Goal: Information Seeking & Learning: Learn about a topic

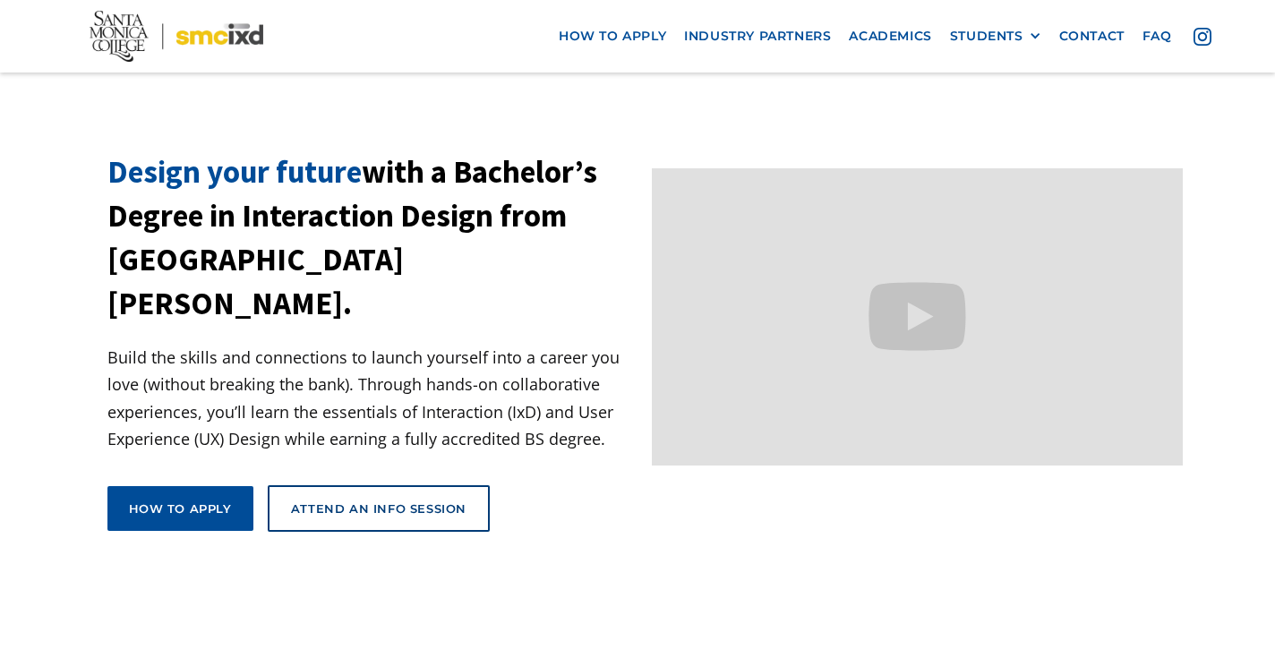
scroll to position [39, 0]
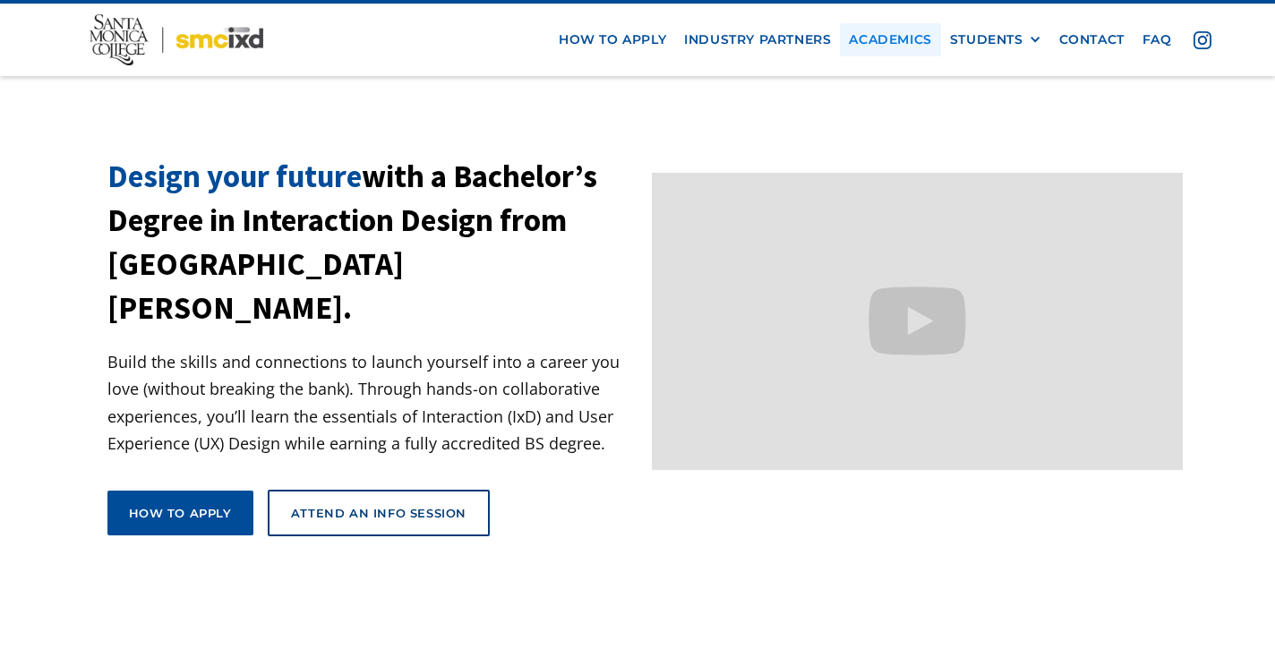
click at [881, 37] on link "Academics" at bounding box center [890, 39] width 100 height 33
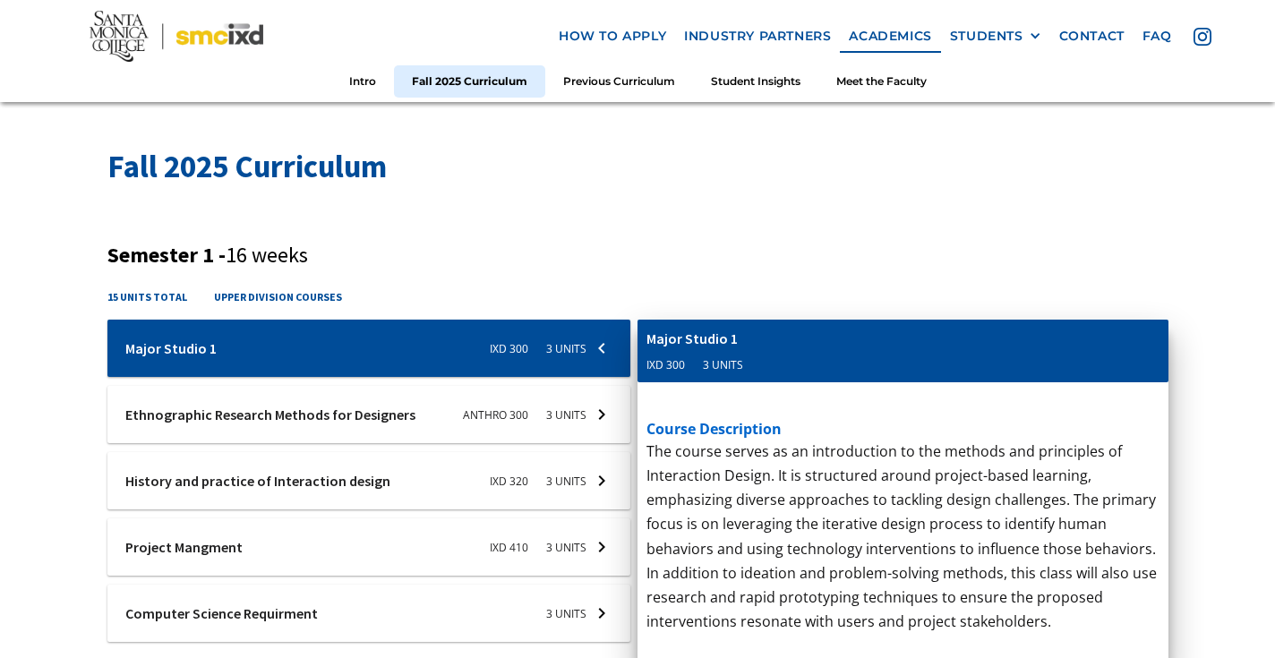
scroll to position [524, 0]
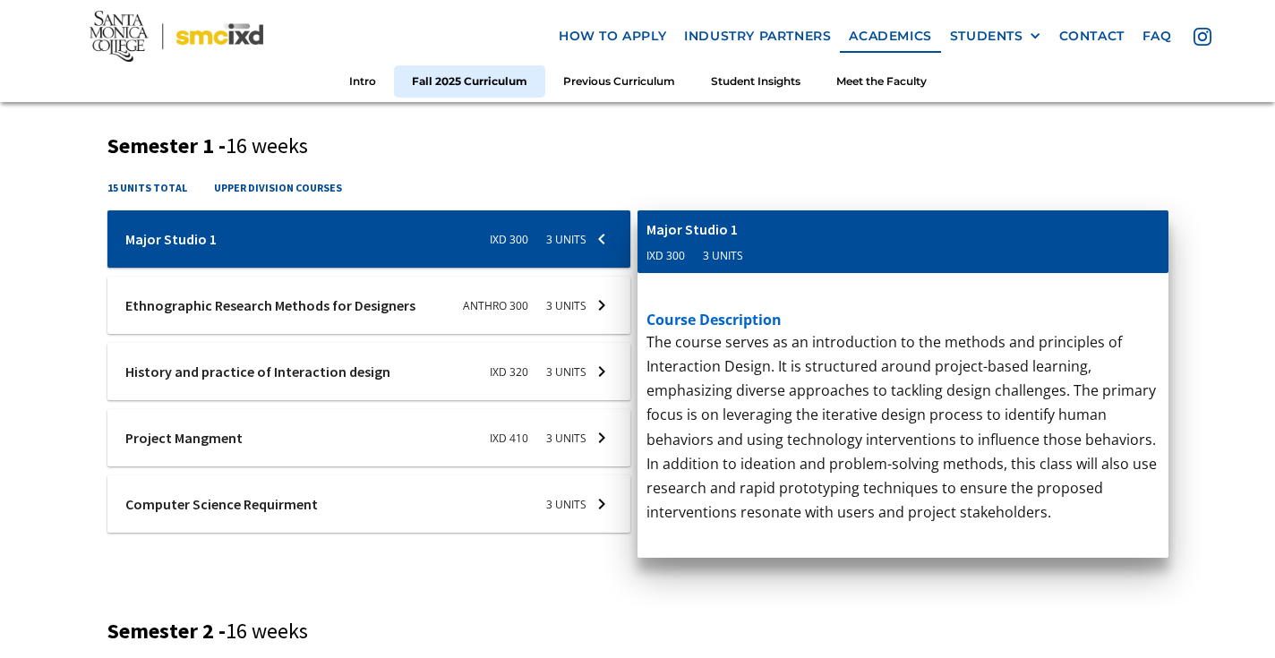
scroll to position [656, 0]
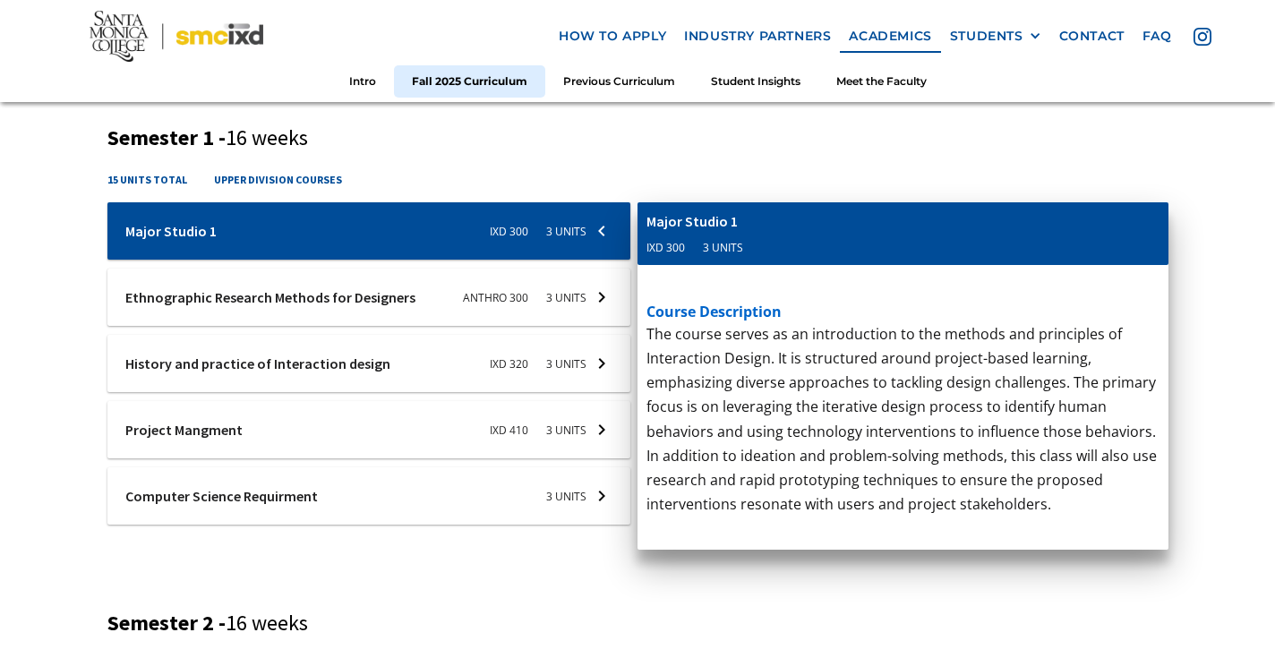
click at [399, 305] on div at bounding box center [369, 297] width 524 height 57
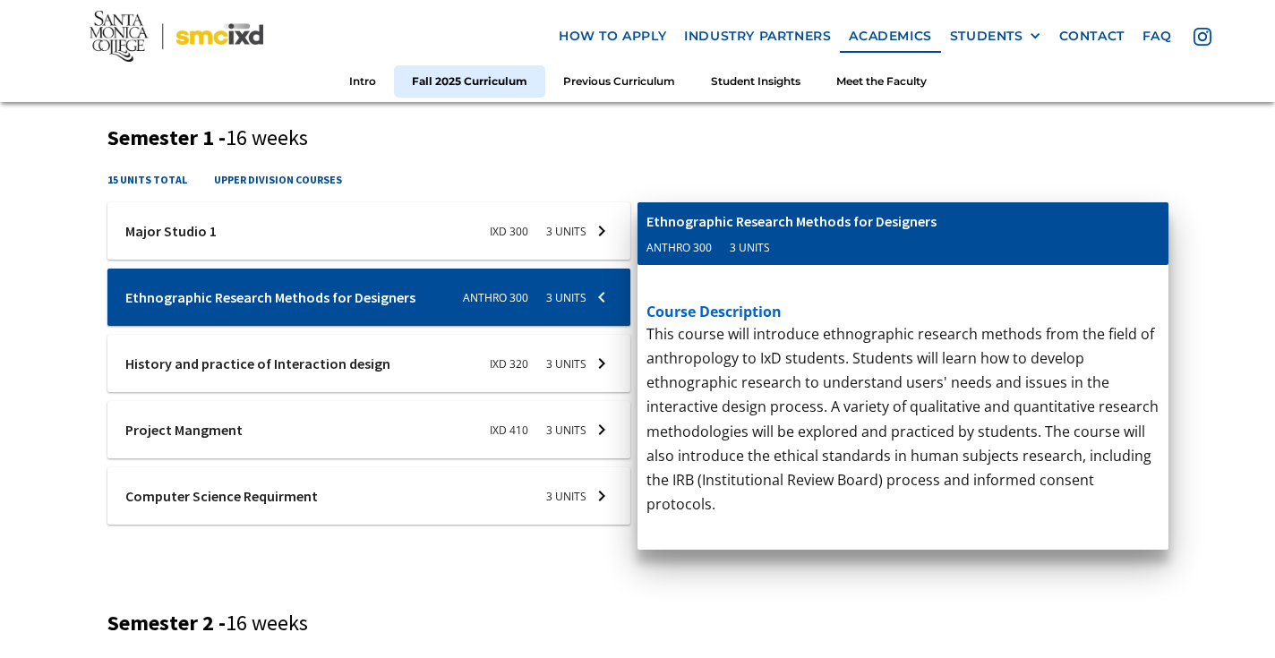
click at [392, 347] on div at bounding box center [369, 363] width 524 height 57
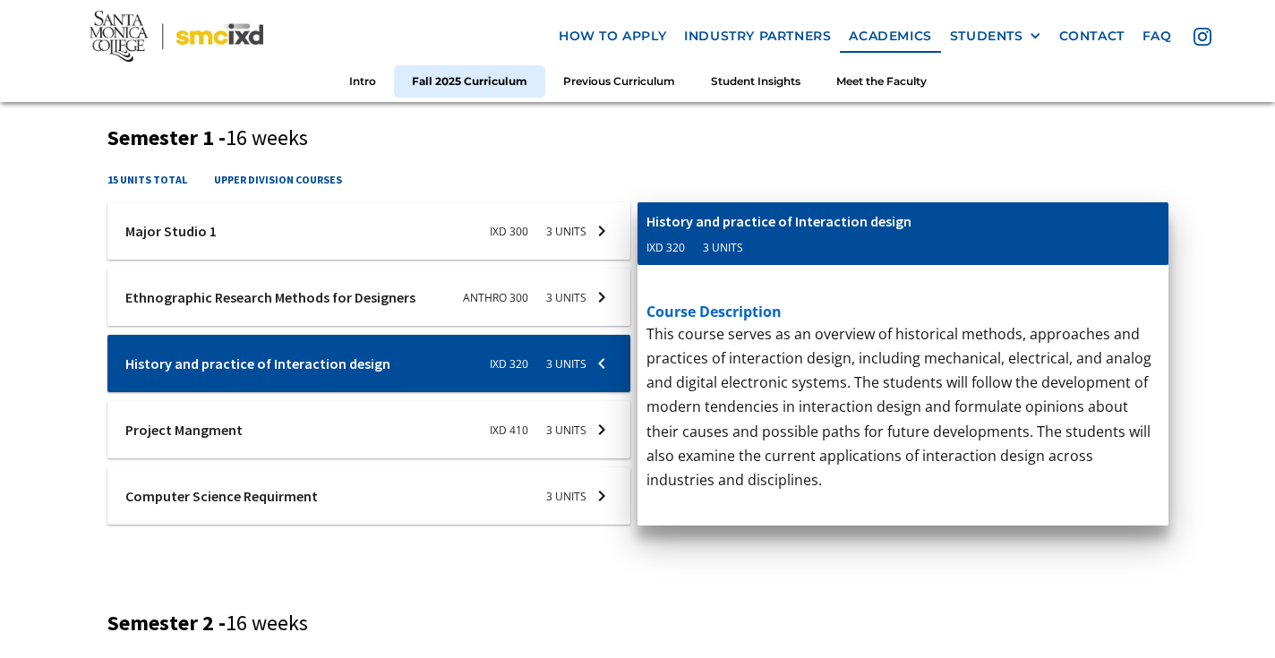
click at [350, 424] on div at bounding box center [369, 429] width 524 height 57
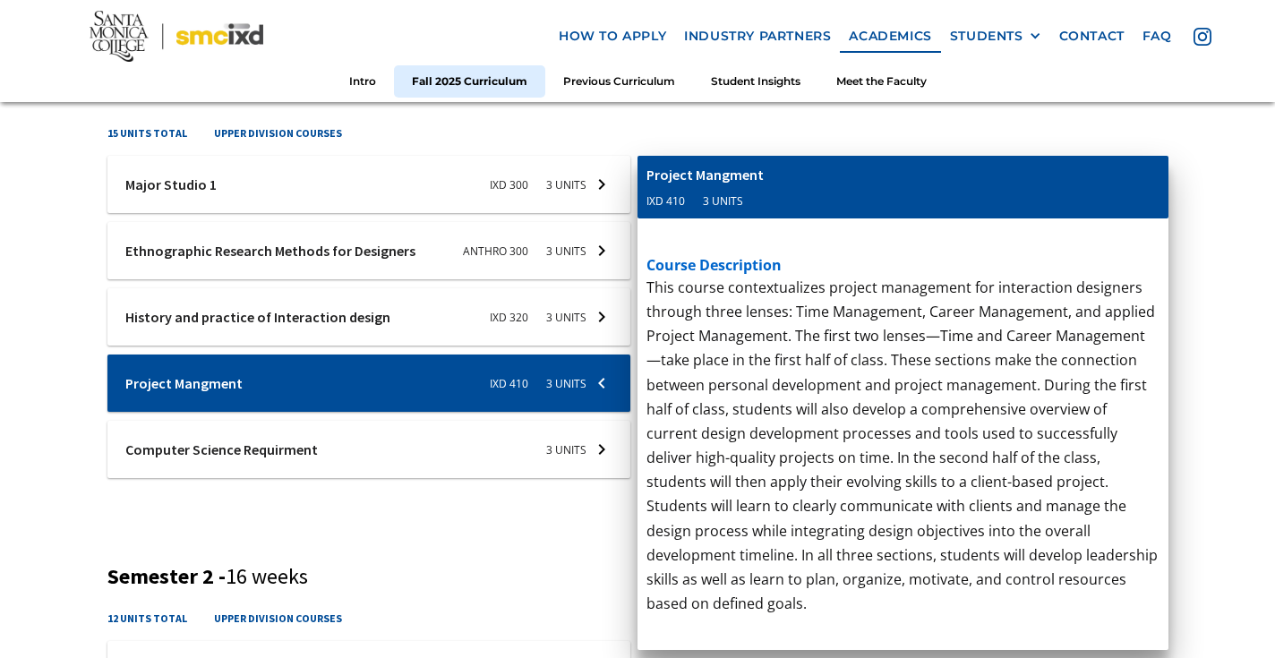
scroll to position [708, 0]
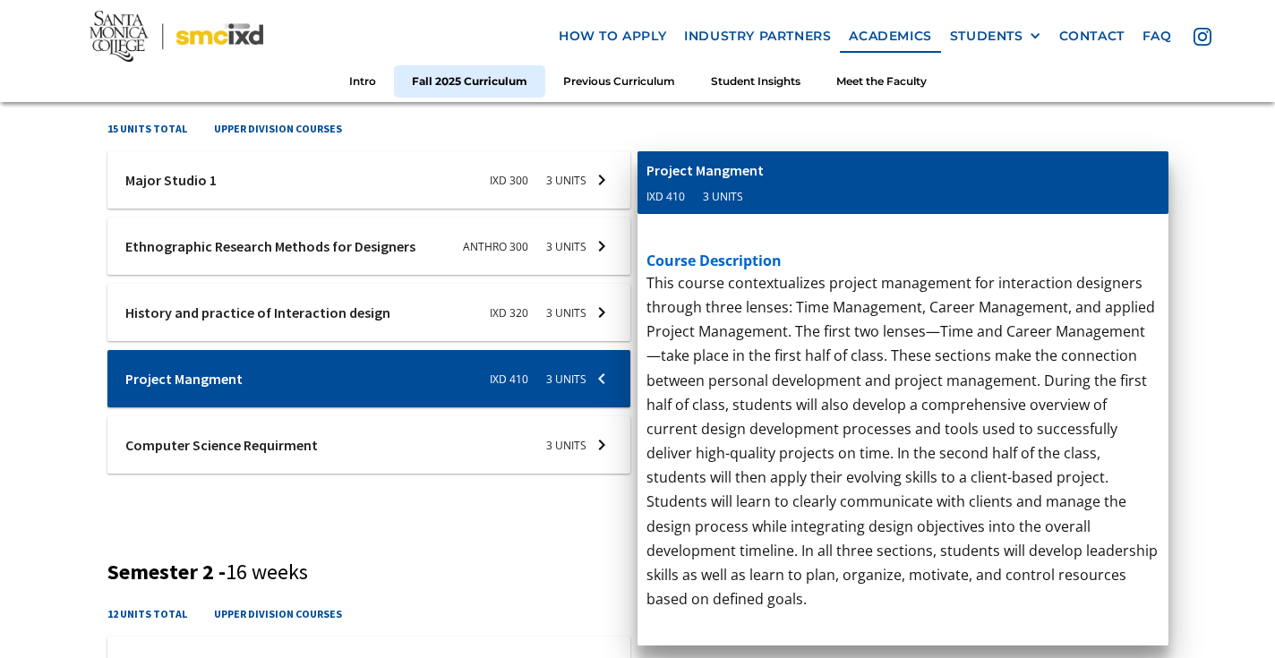
click at [347, 427] on div at bounding box center [369, 444] width 524 height 57
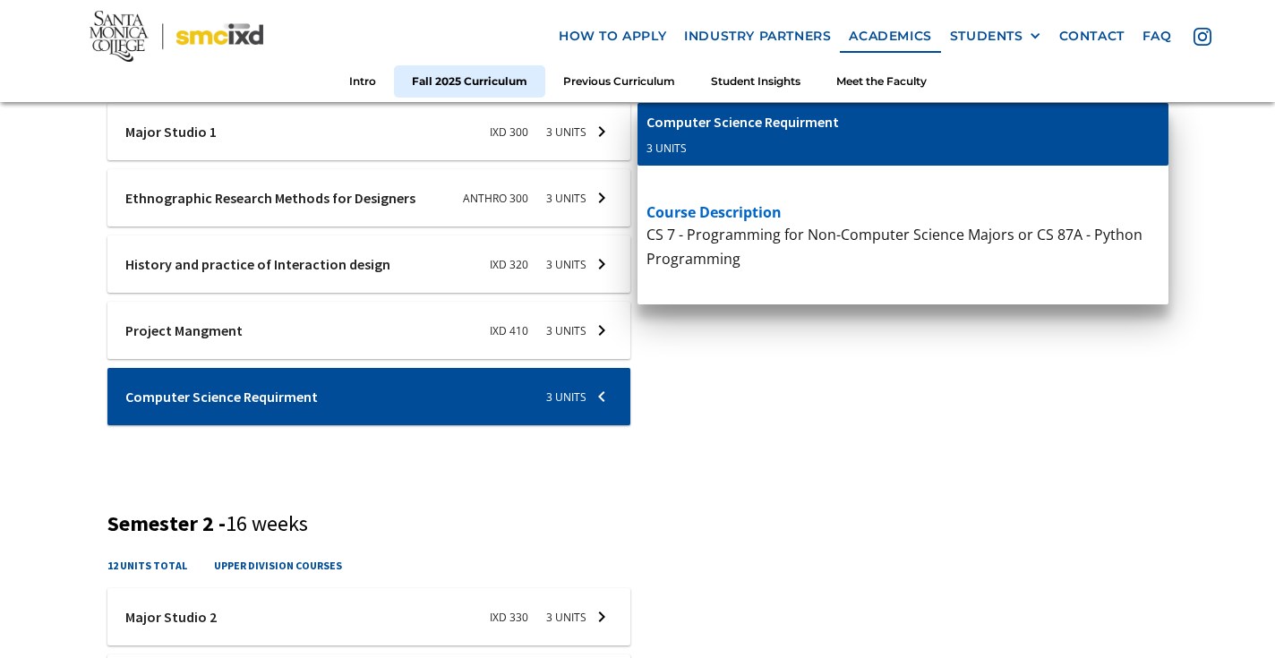
scroll to position [761, 0]
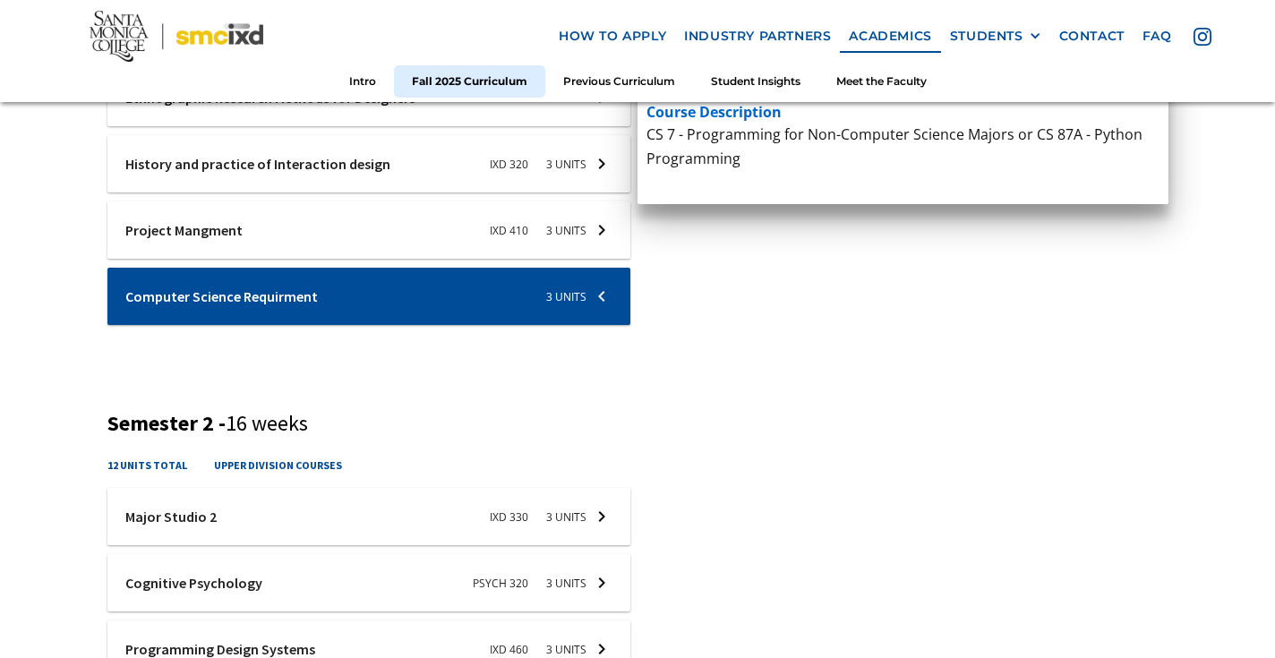
scroll to position [917, 0]
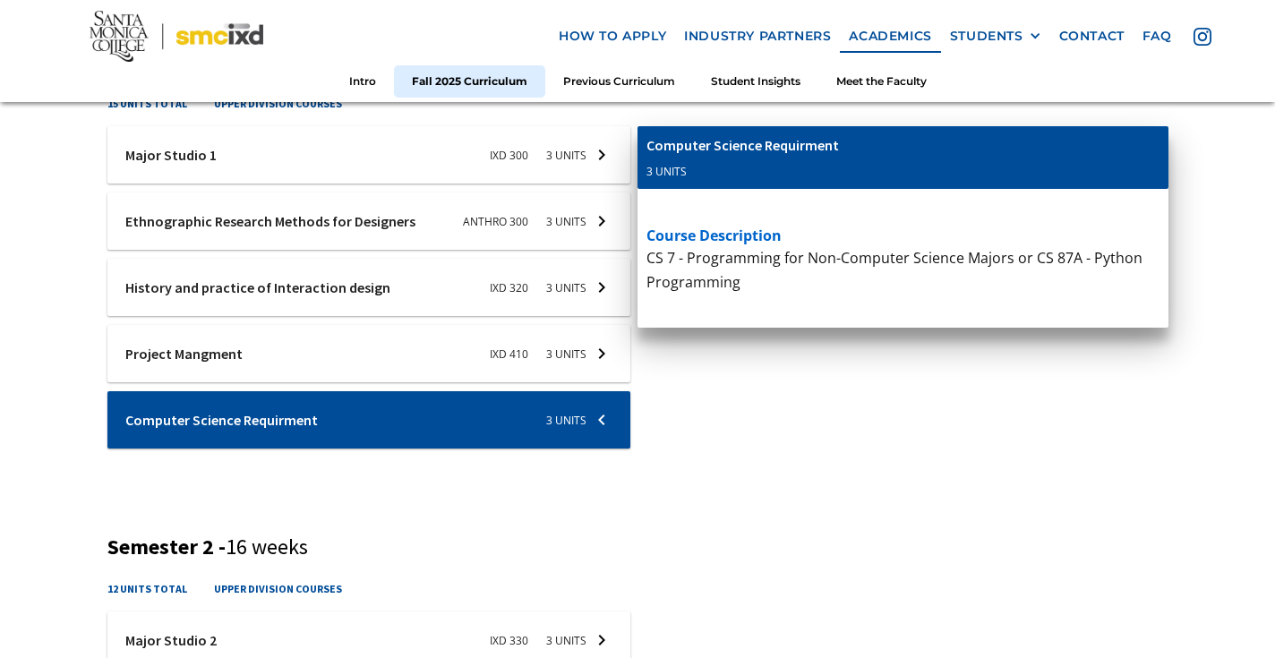
scroll to position [725, 0]
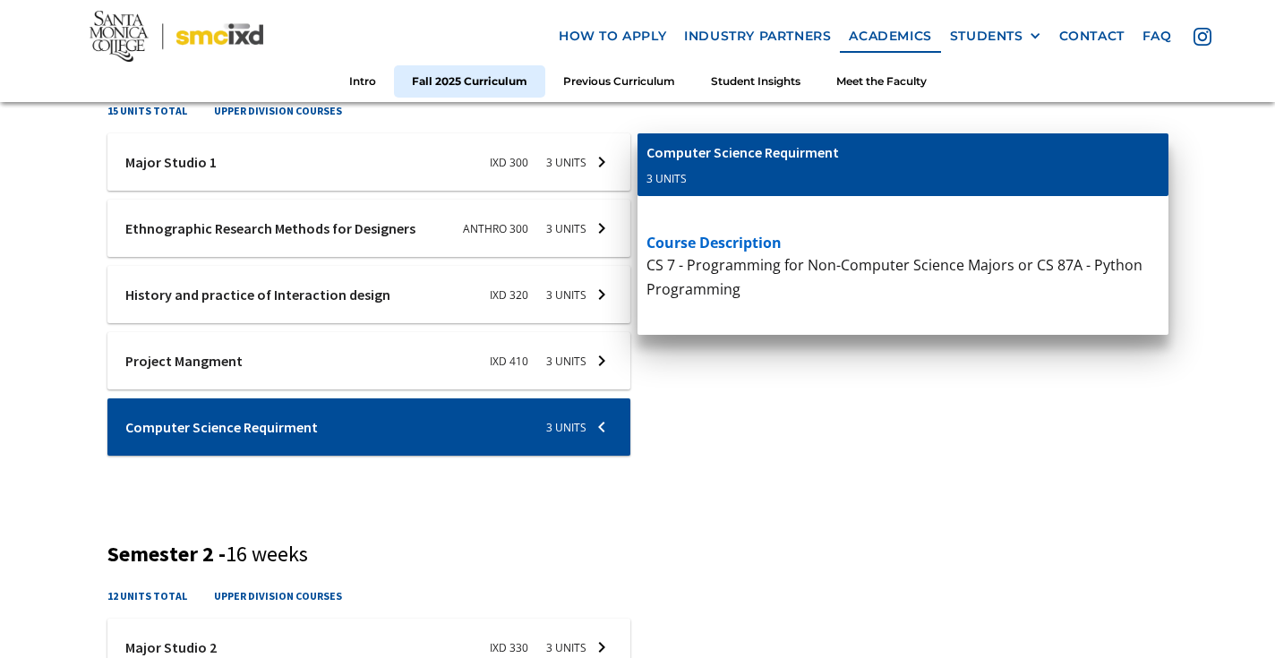
click at [570, 363] on div at bounding box center [369, 360] width 524 height 57
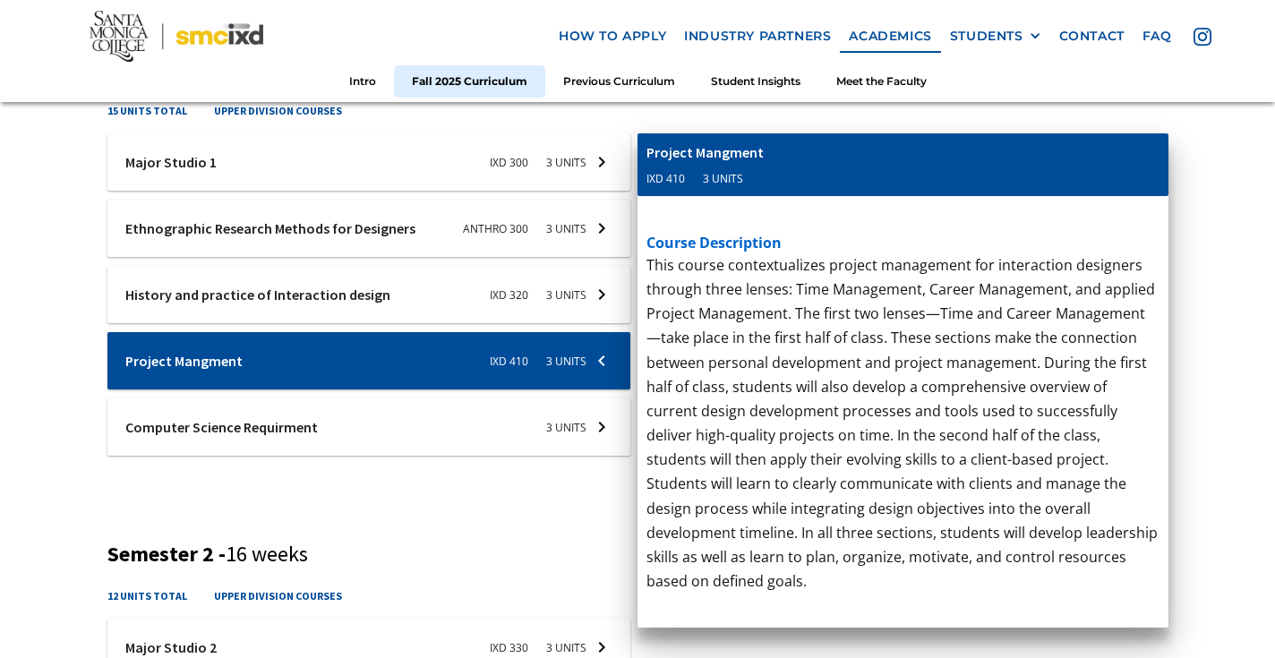
click at [551, 427] on div at bounding box center [369, 427] width 524 height 57
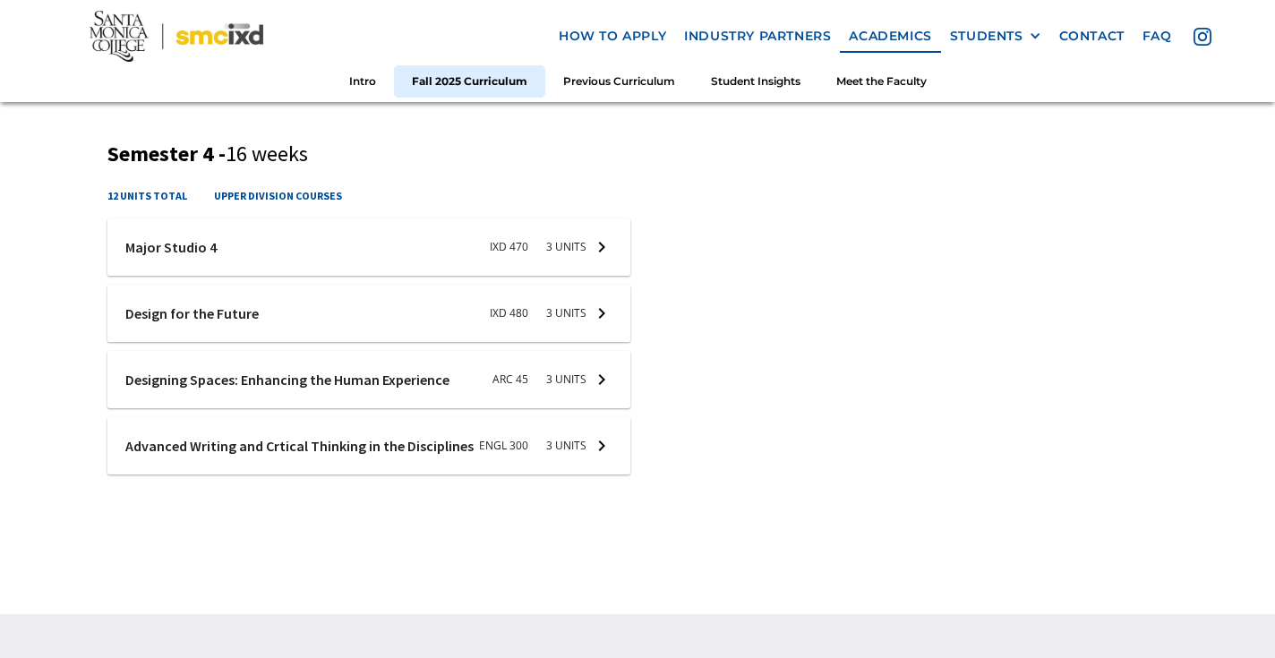
scroll to position [1984, 0]
